Goal: Find specific page/section: Find specific page/section

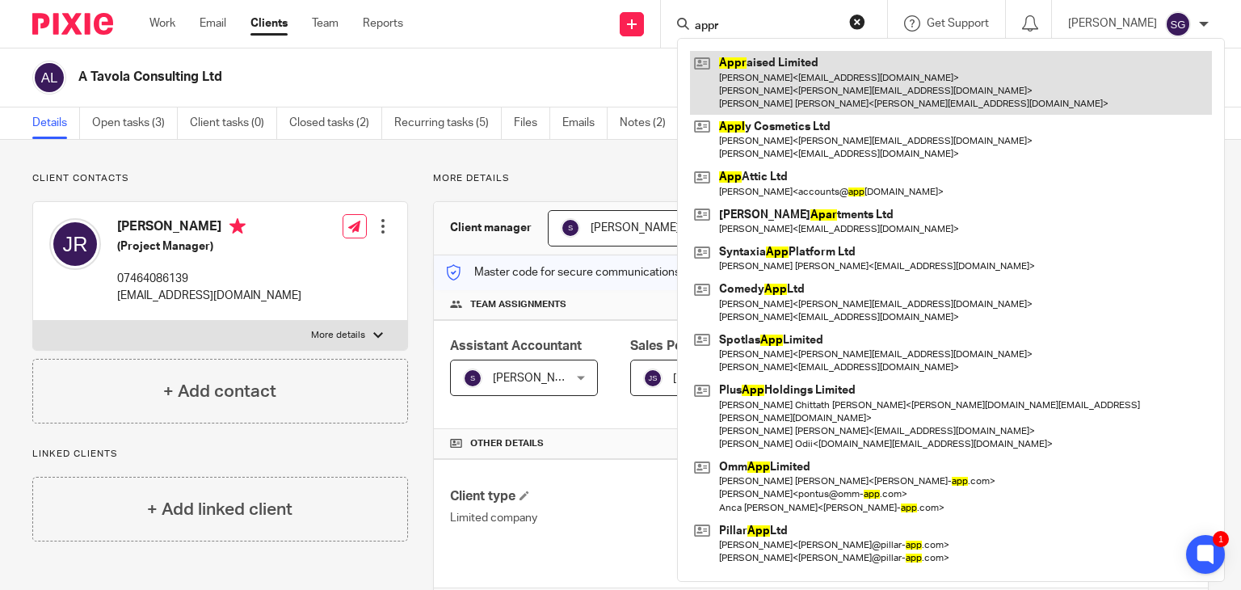
type input "appr"
click at [757, 83] on link at bounding box center [951, 83] width 522 height 64
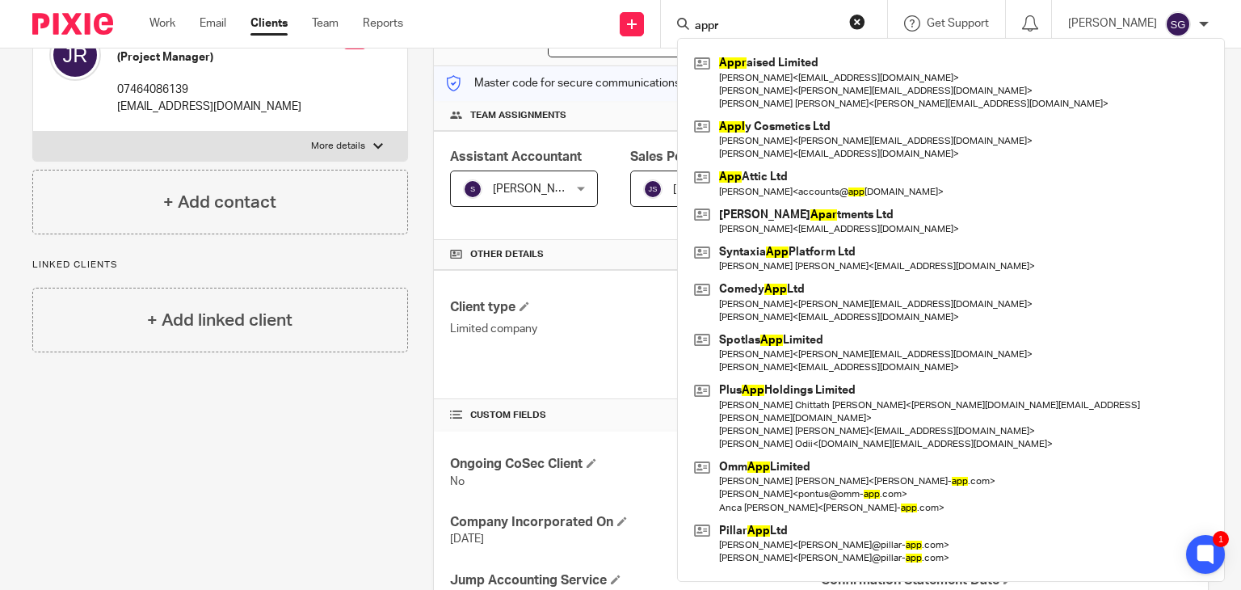
scroll to position [493, 0]
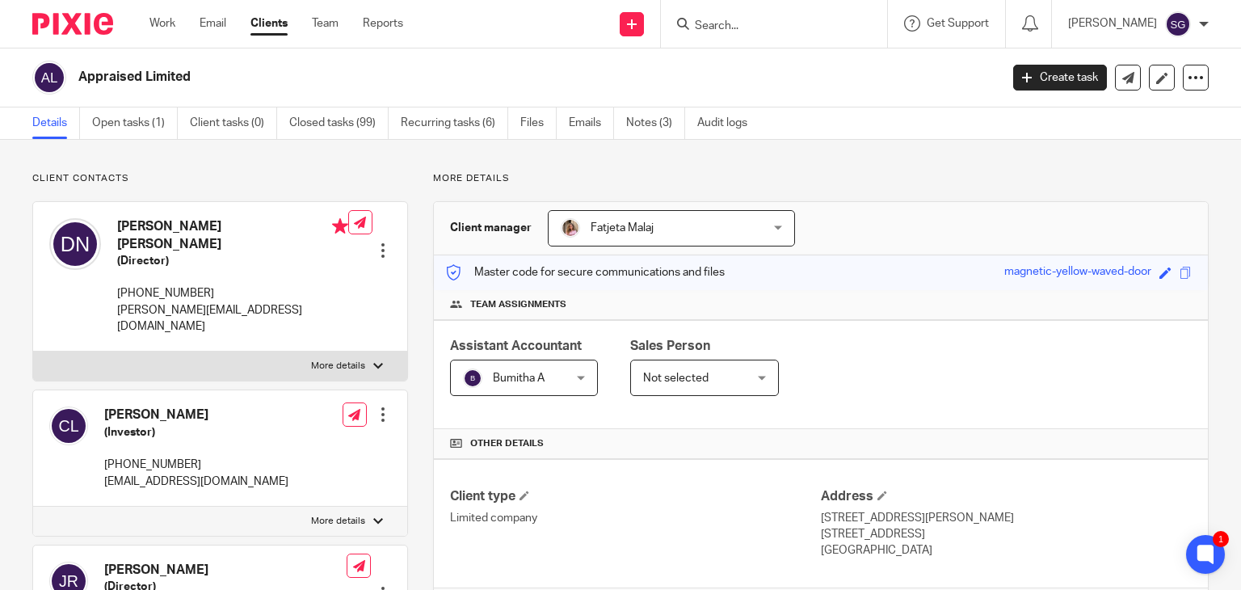
scroll to position [162, 0]
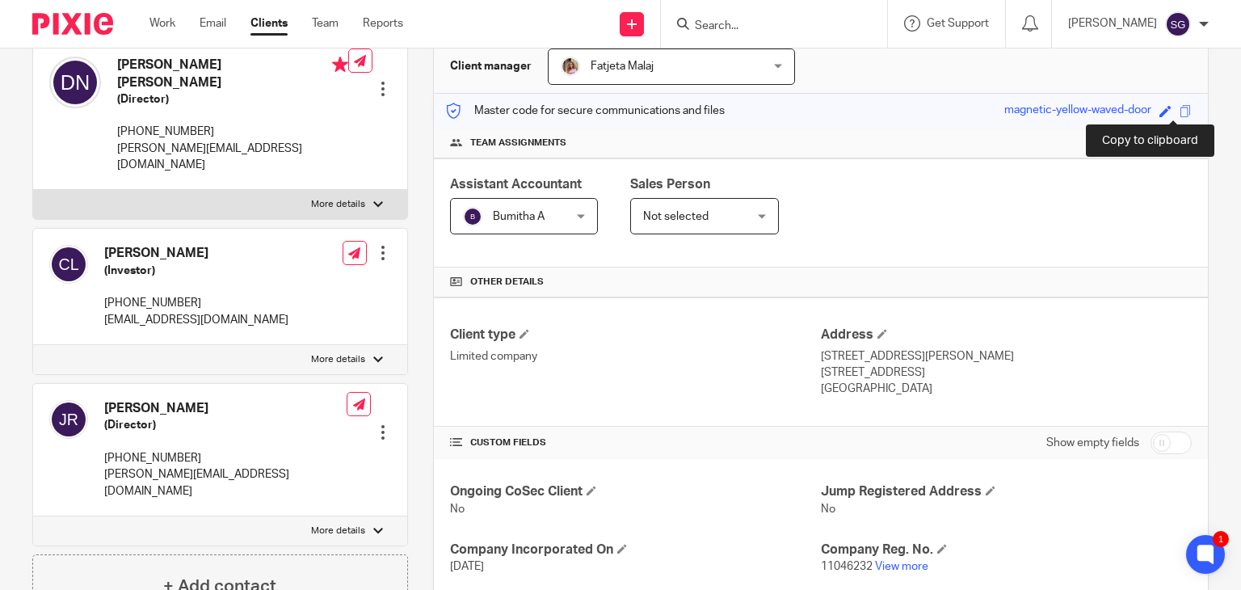
click at [1179, 111] on span at bounding box center [1185, 111] width 12 height 12
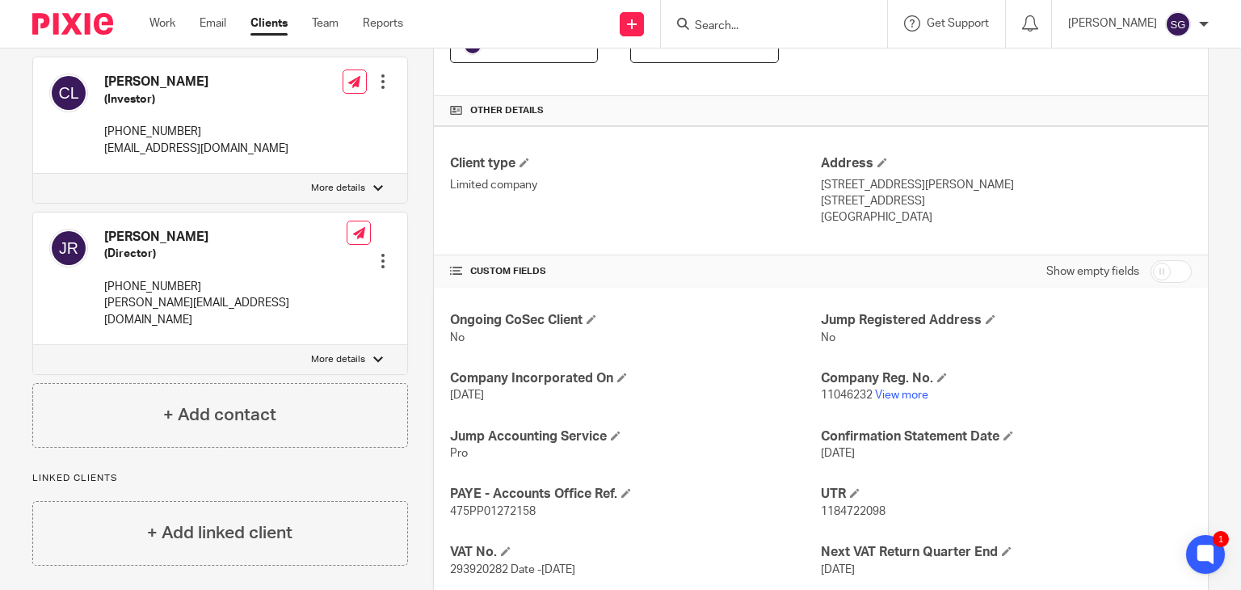
scroll to position [336, 0]
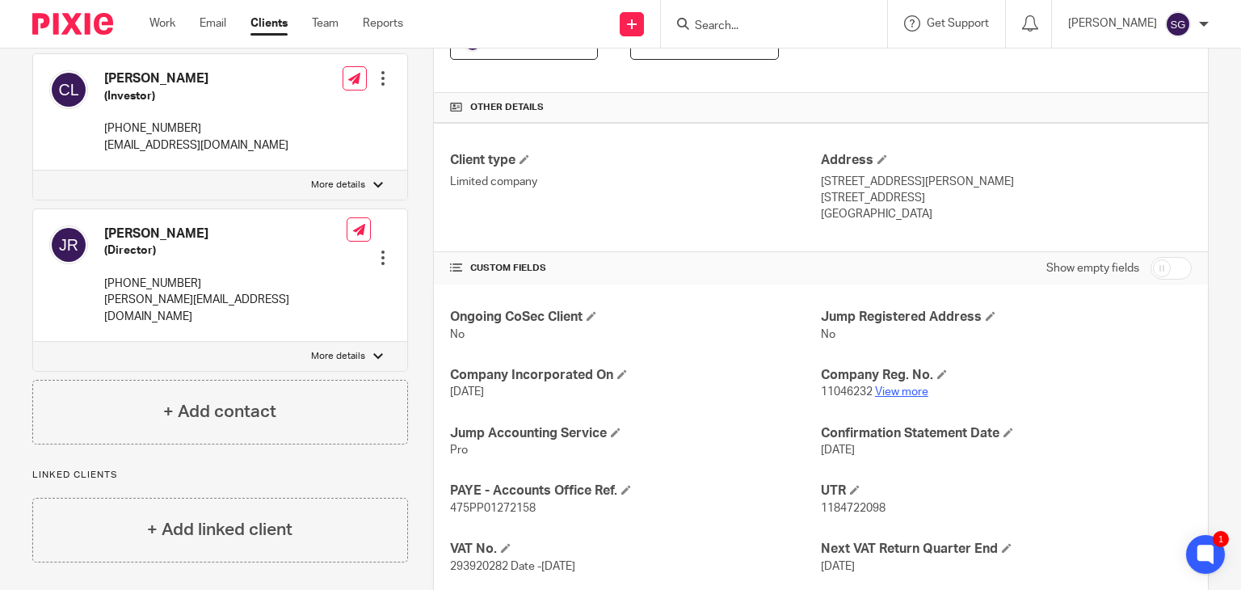
click at [899, 393] on link "View more" at bounding box center [901, 391] width 53 height 11
